Goal: Check status: Check status

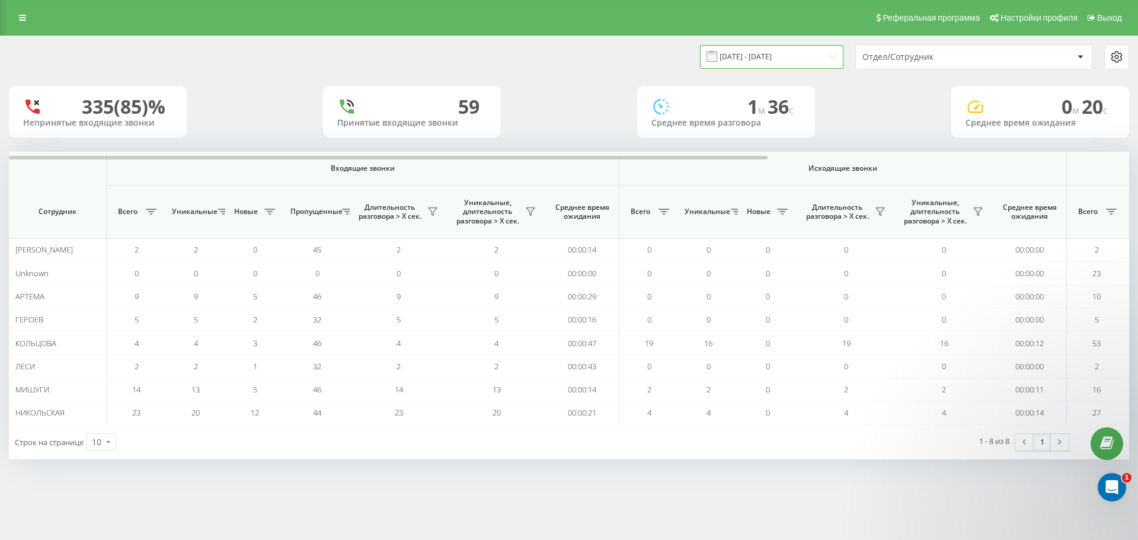
click at [824, 57] on input "[DATE] - [DATE]" at bounding box center [771, 56] width 143 height 23
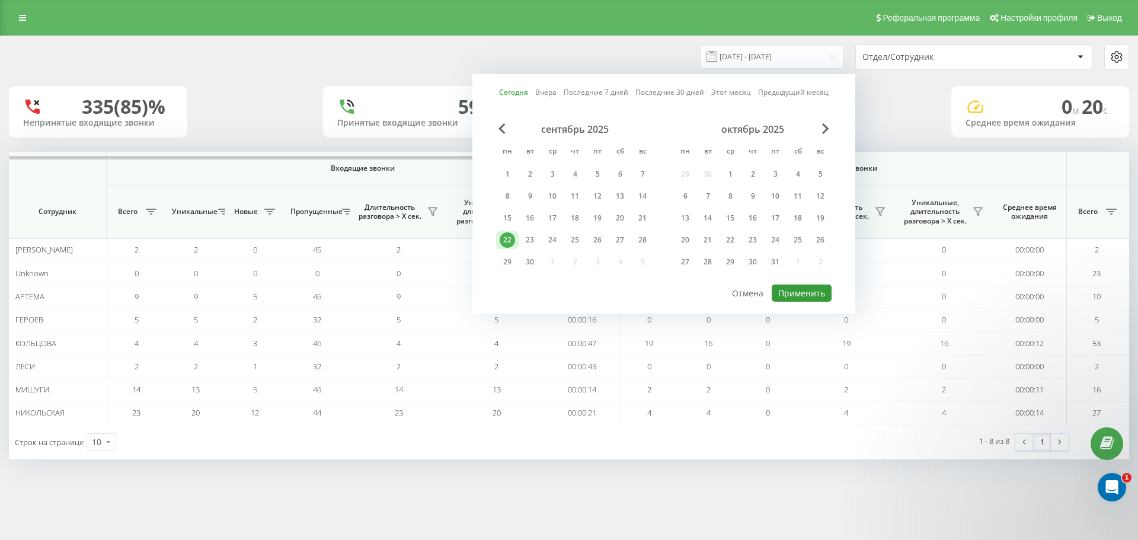
click at [806, 288] on button "Применить" at bounding box center [802, 293] width 60 height 17
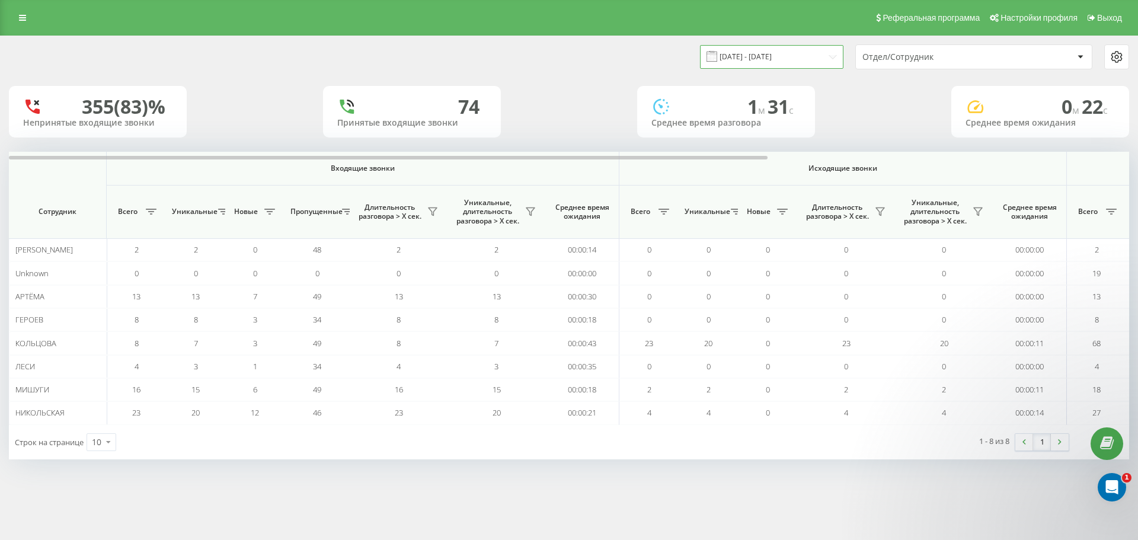
click at [783, 58] on input "[DATE] - [DATE]" at bounding box center [771, 56] width 143 height 23
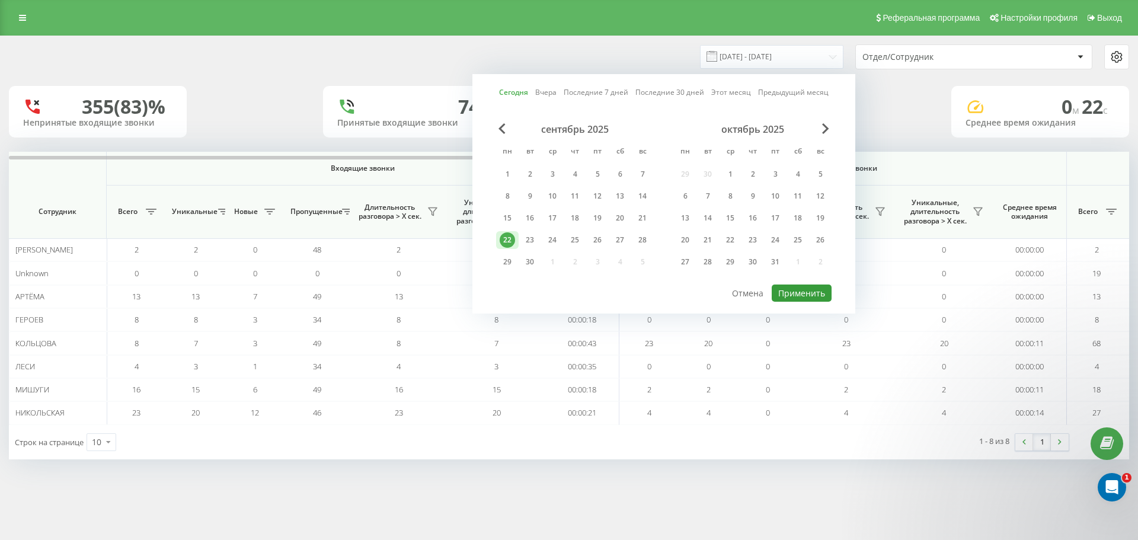
click at [795, 291] on button "Применить" at bounding box center [802, 293] width 60 height 17
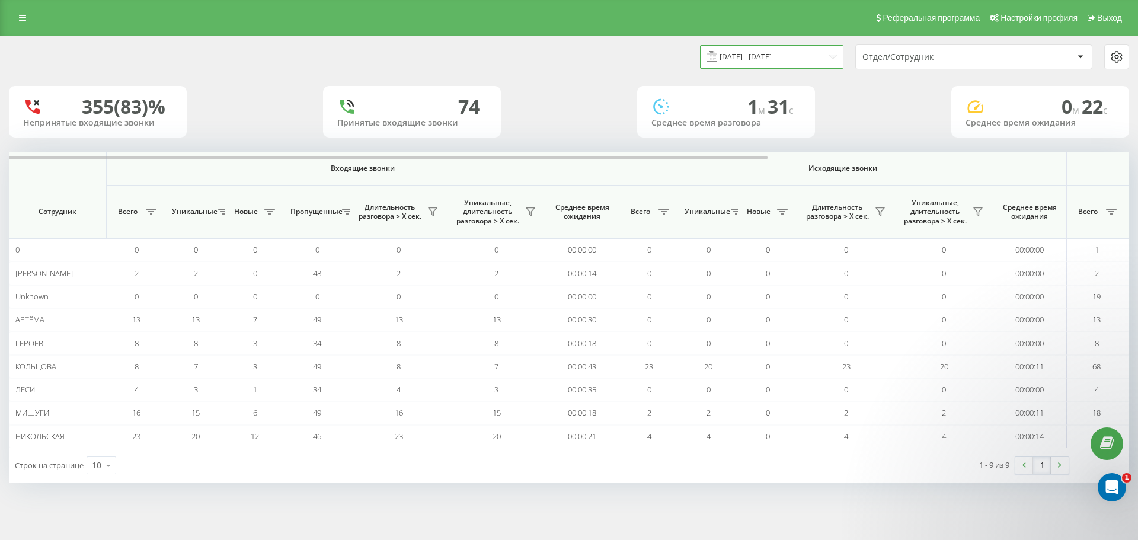
drag, startPoint x: 769, startPoint y: 50, endPoint x: 787, endPoint y: 66, distance: 23.9
click at [770, 51] on input "[DATE] - [DATE]" at bounding box center [771, 56] width 143 height 23
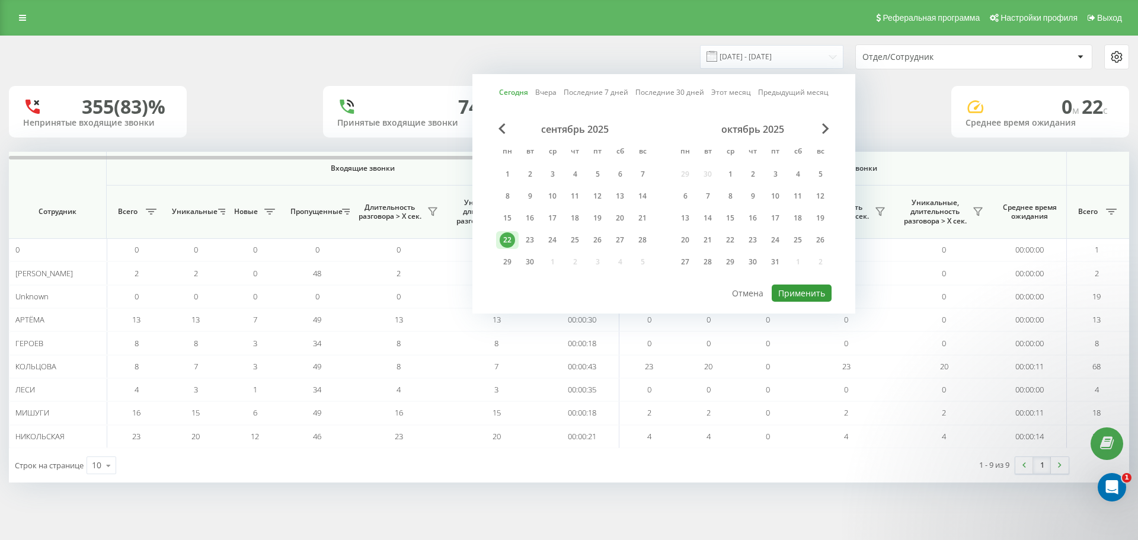
click at [804, 288] on button "Применить" at bounding box center [802, 293] width 60 height 17
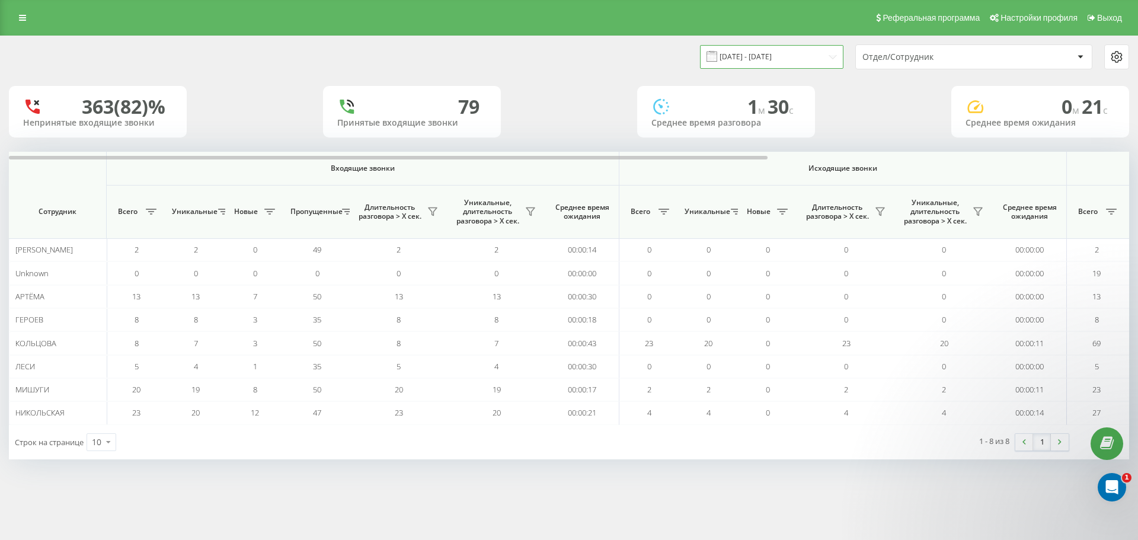
click at [793, 59] on input "[DATE] - [DATE]" at bounding box center [771, 56] width 143 height 23
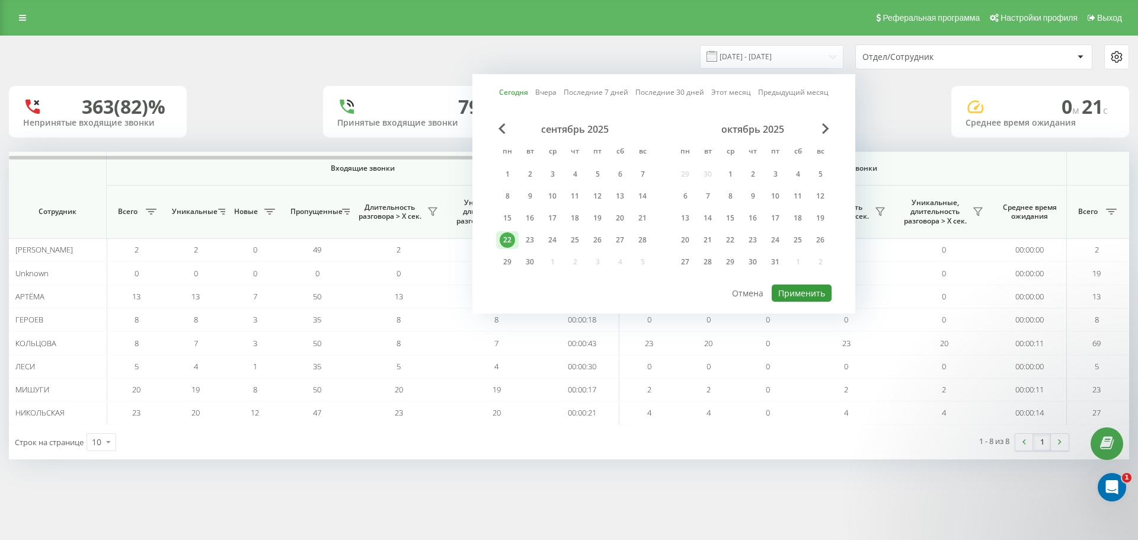
click at [810, 290] on button "Применить" at bounding box center [802, 293] width 60 height 17
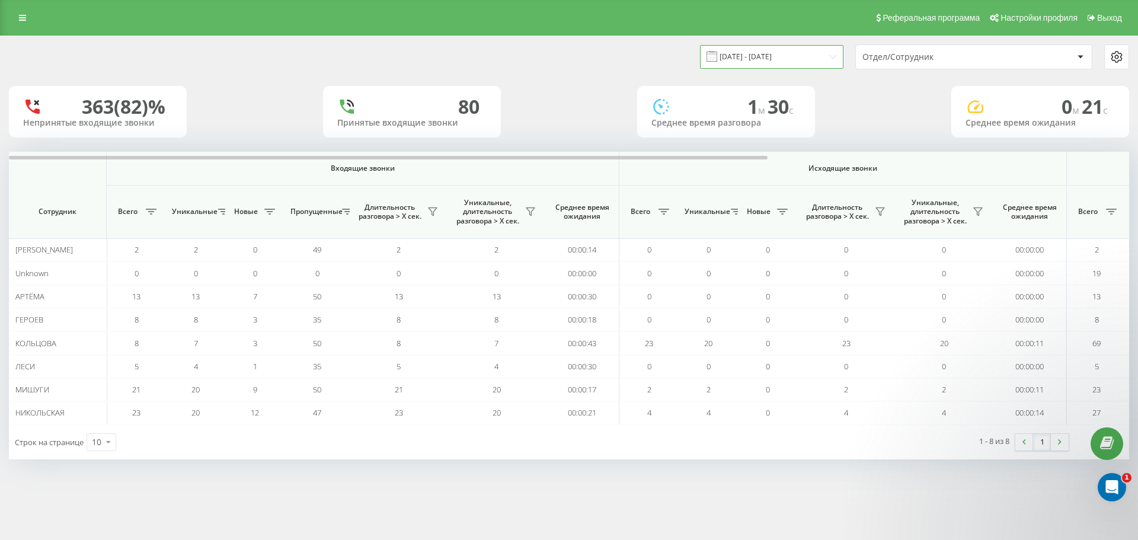
click at [773, 59] on input "[DATE] - [DATE]" at bounding box center [771, 56] width 143 height 23
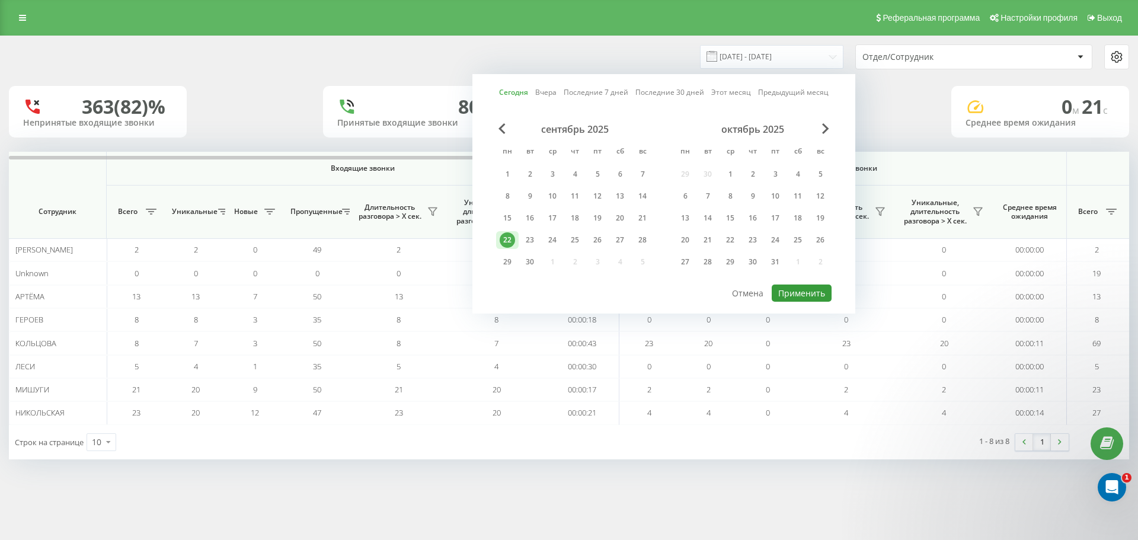
click at [813, 286] on button "Применить" at bounding box center [802, 293] width 60 height 17
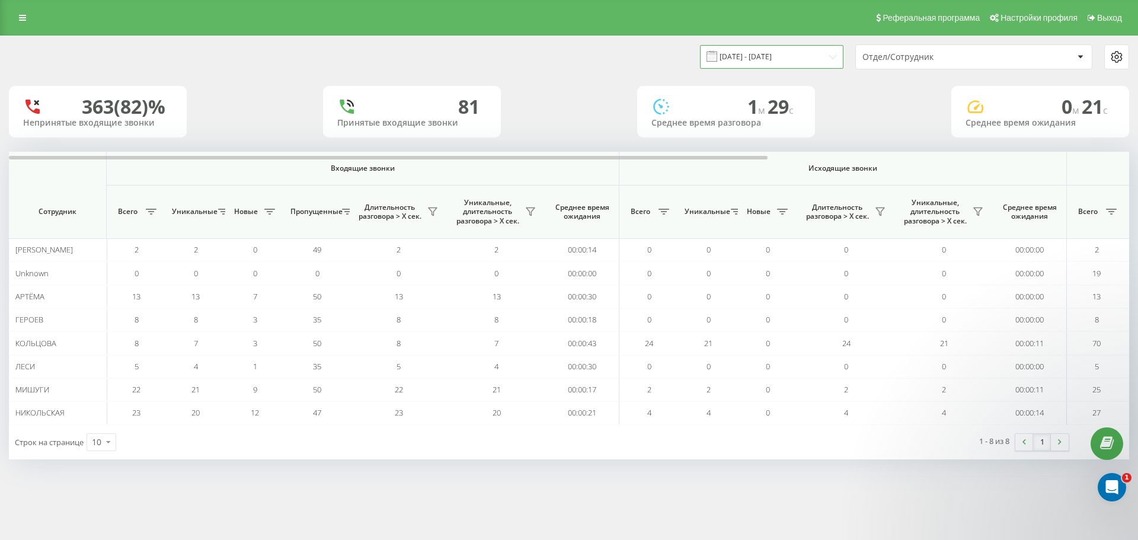
click at [750, 56] on input "[DATE] - [DATE]" at bounding box center [771, 56] width 143 height 23
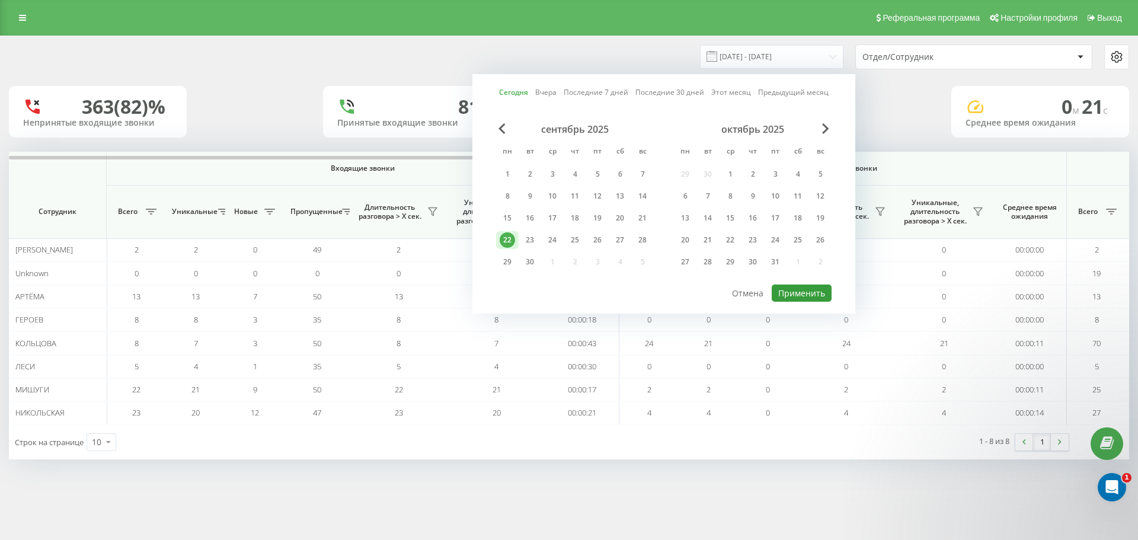
click at [788, 289] on button "Применить" at bounding box center [802, 293] width 60 height 17
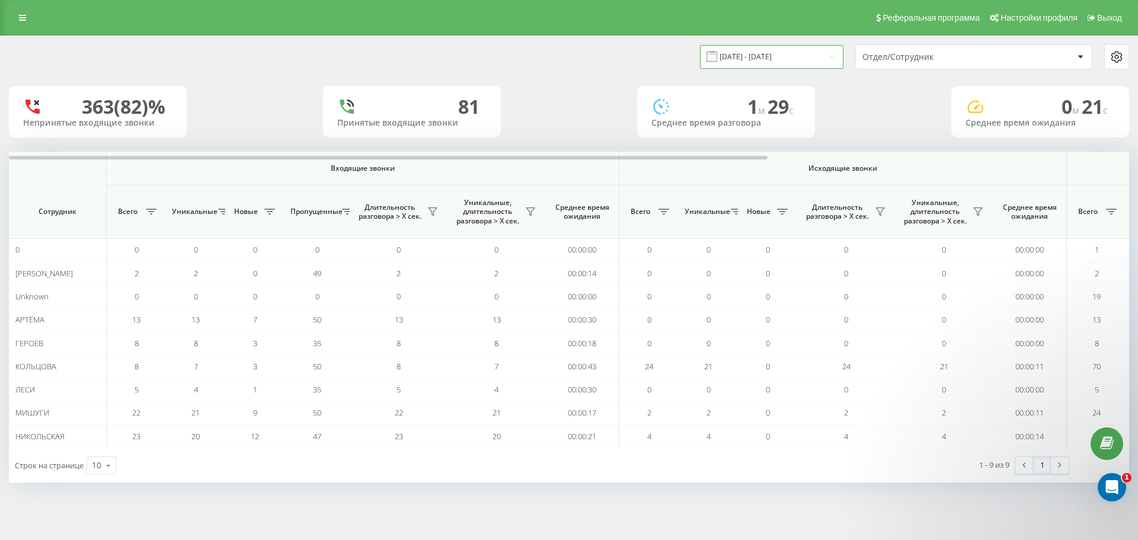
click at [773, 65] on input "[DATE] - [DATE]" at bounding box center [771, 56] width 143 height 23
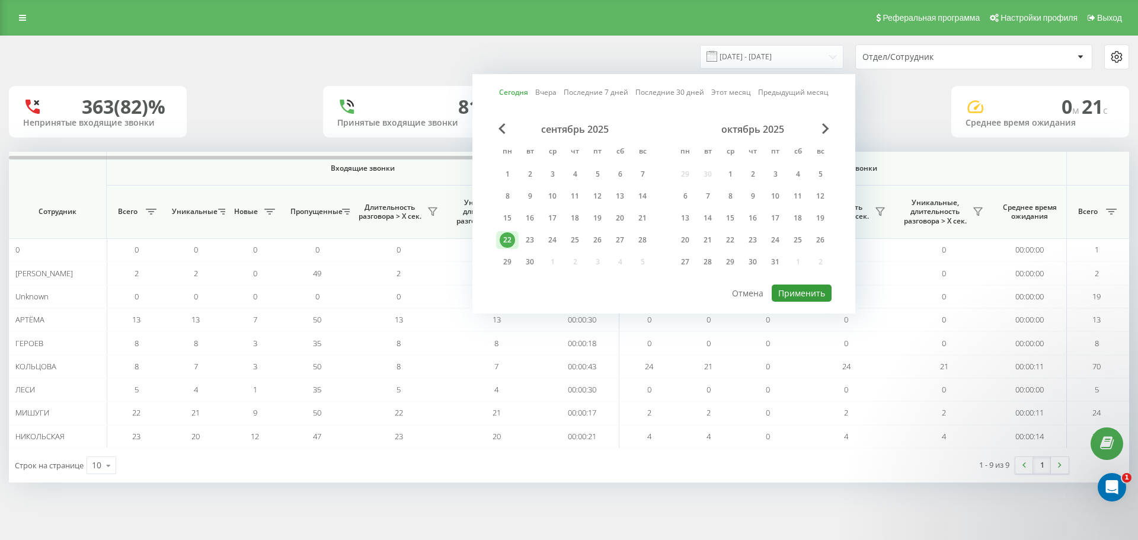
click at [816, 286] on button "Применить" at bounding box center [802, 293] width 60 height 17
